Goal: Check status: Check status

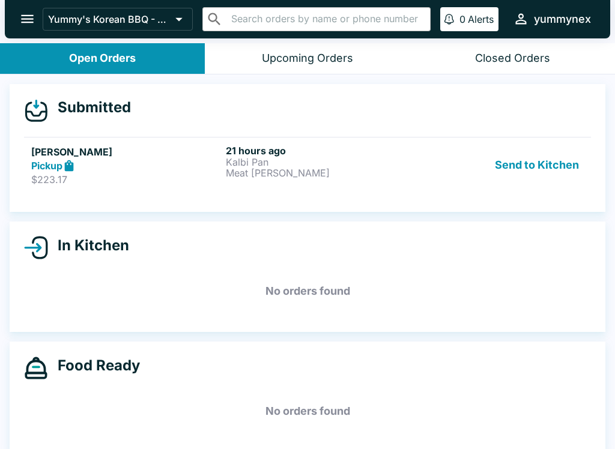
click at [270, 170] on p "Meat [PERSON_NAME]" at bounding box center [321, 173] width 190 height 11
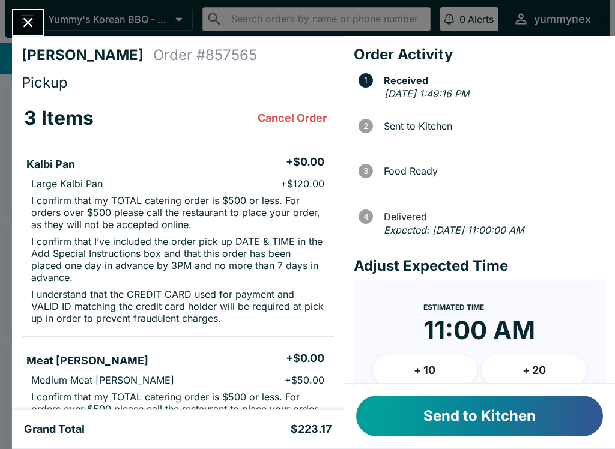
click at [126, 13] on div "Mai Van Order # 857565 Pickup 3 Items Cancel Order Kalbi Pan + $0.00 Large Kalb…" at bounding box center [307, 224] width 615 height 449
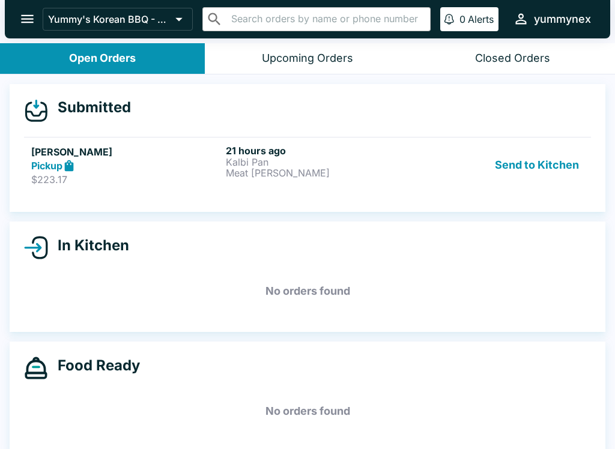
click at [23, 20] on icon "open drawer" at bounding box center [27, 19] width 16 height 16
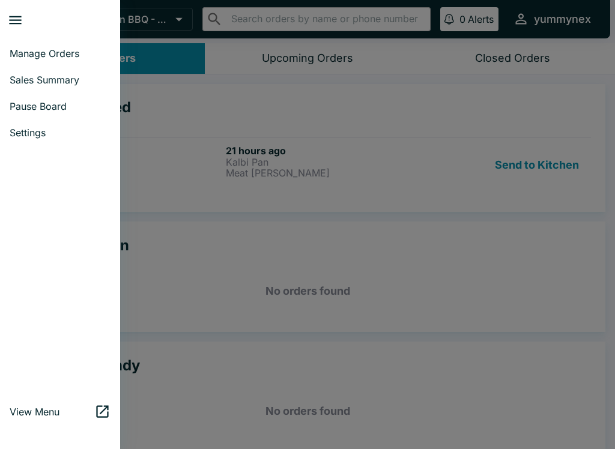
click at [214, 187] on div at bounding box center [307, 224] width 615 height 449
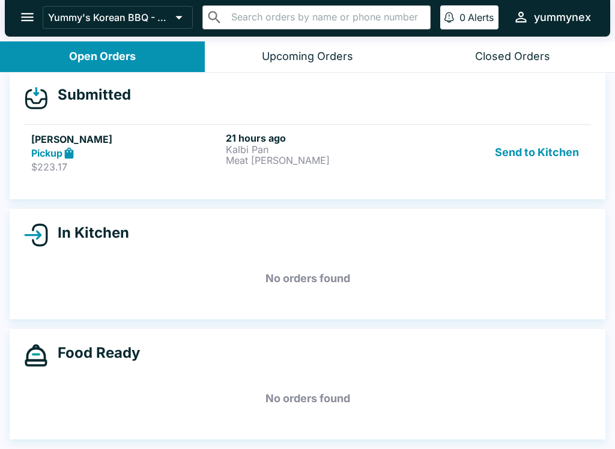
scroll to position [23, 0]
click at [281, 48] on button "Upcoming Orders" at bounding box center [307, 56] width 205 height 31
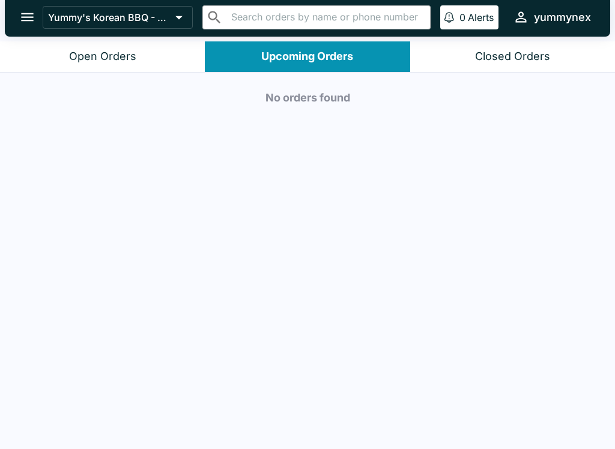
click at [139, 59] on button "Open Orders" at bounding box center [102, 56] width 205 height 31
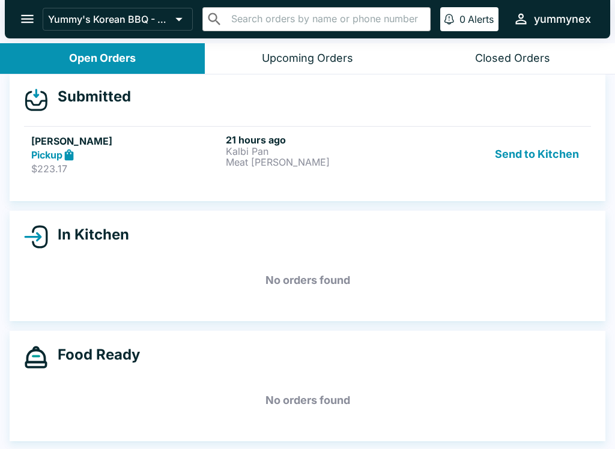
scroll to position [11, 0]
click at [166, 153] on div "Pickup" at bounding box center [126, 155] width 190 height 14
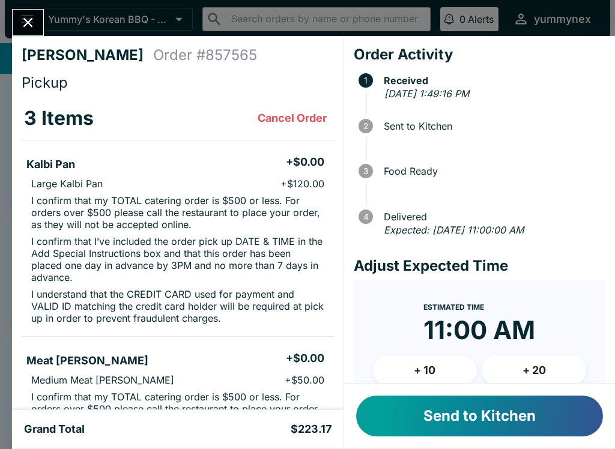
click at [475, 423] on button "Send to Kitchen" at bounding box center [479, 416] width 247 height 41
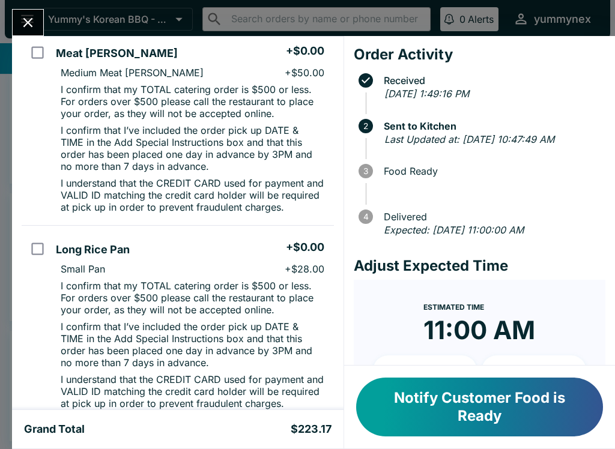
scroll to position [309, 0]
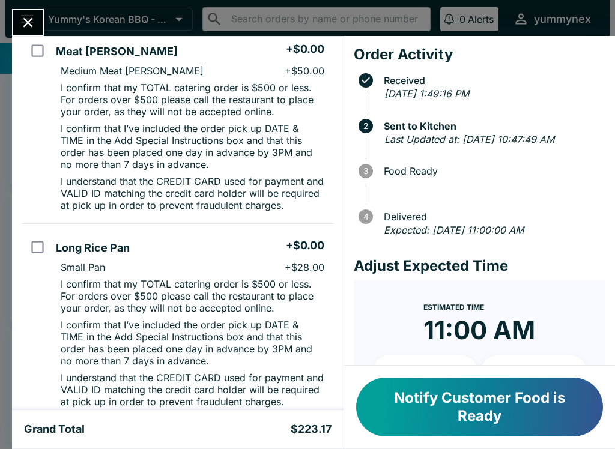
click at [35, 29] on icon "Close" at bounding box center [28, 22] width 16 height 16
